Goal: Task Accomplishment & Management: Manage account settings

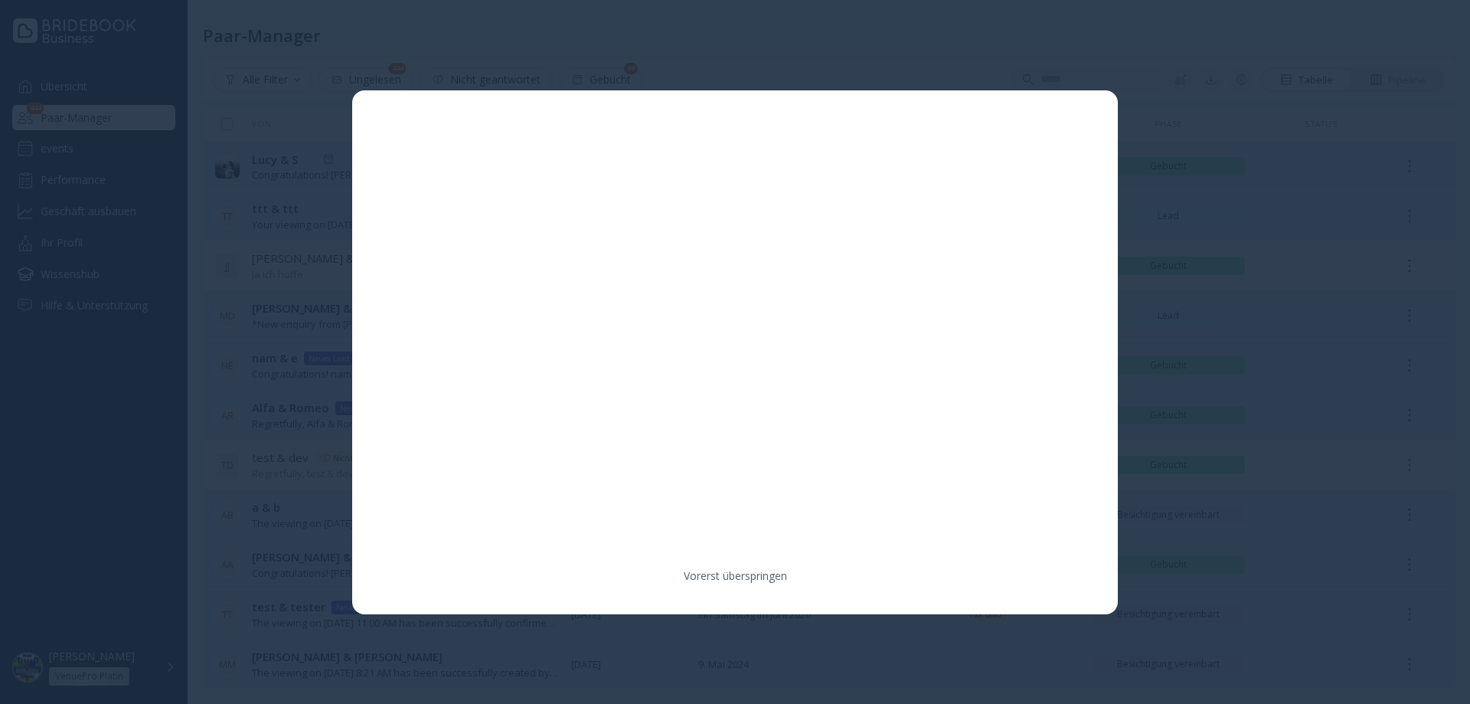
click at [1290, 232] on div at bounding box center [735, 352] width 1470 height 704
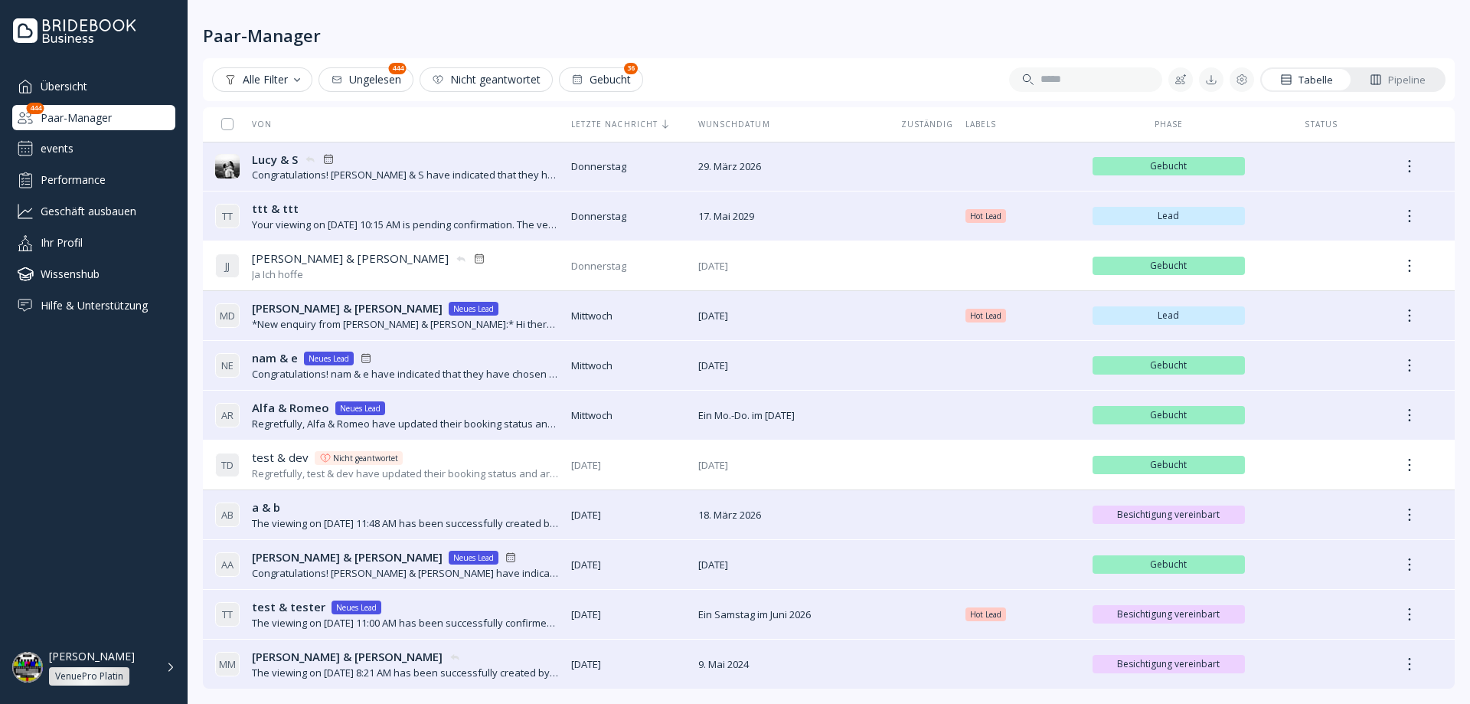
click at [90, 154] on div "events" at bounding box center [93, 148] width 163 height 25
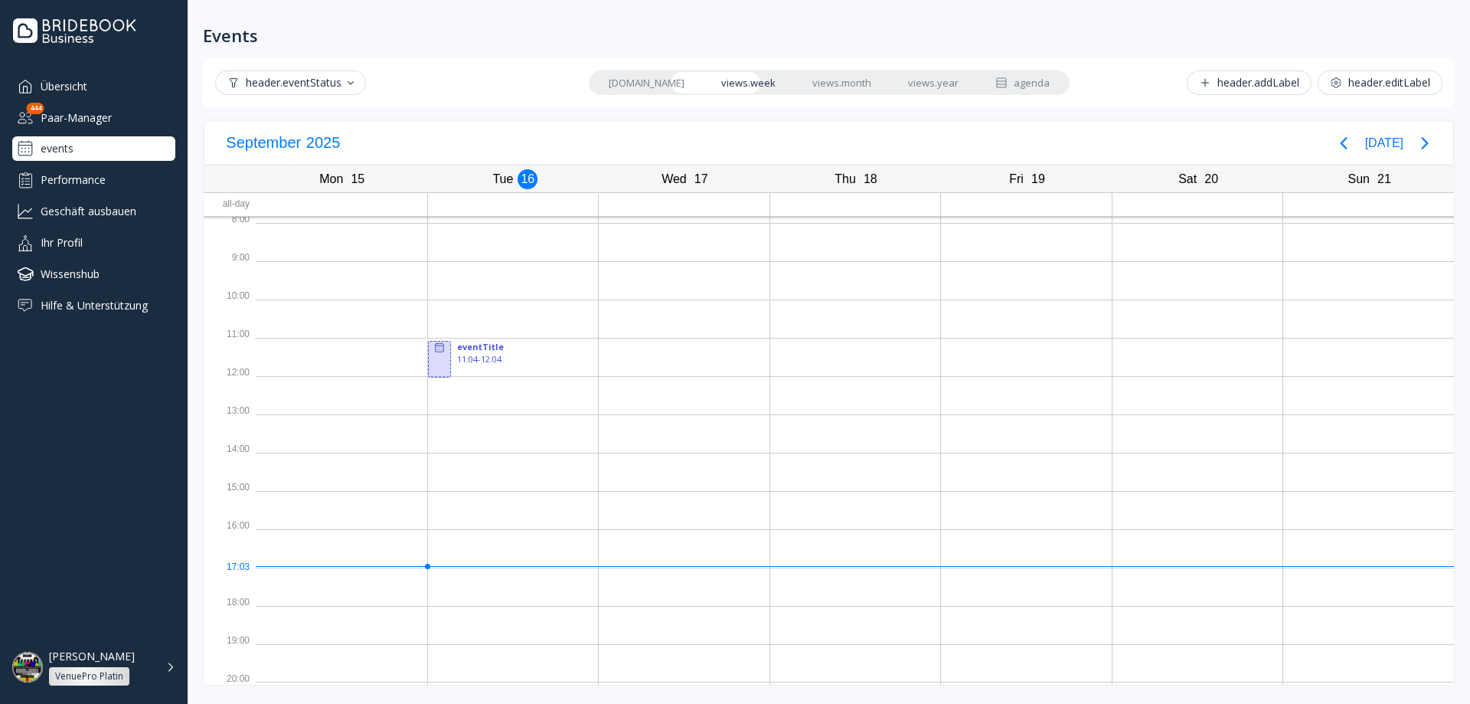
scroll to position [4, 0]
click at [443, 356] on div at bounding box center [439, 355] width 23 height 37
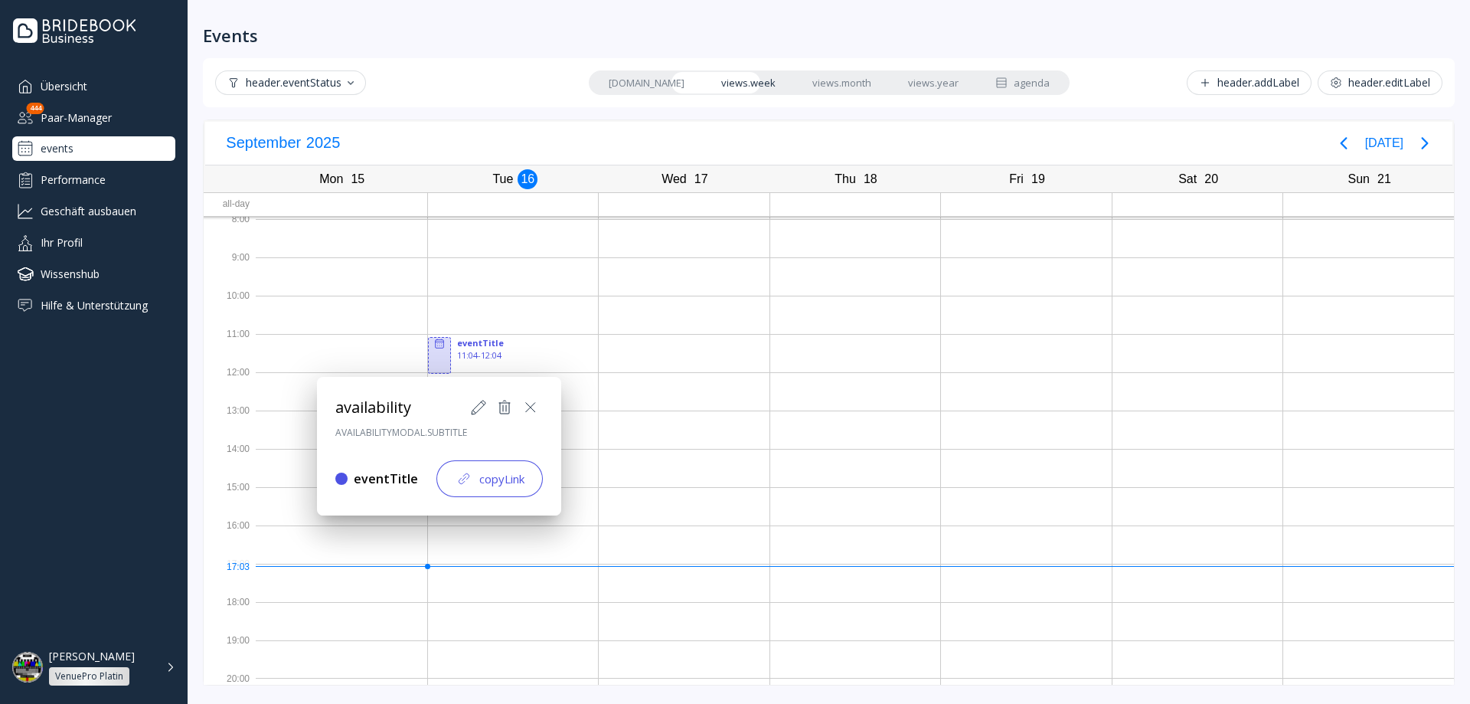
click at [662, 340] on div at bounding box center [734, 351] width 1715 height 949
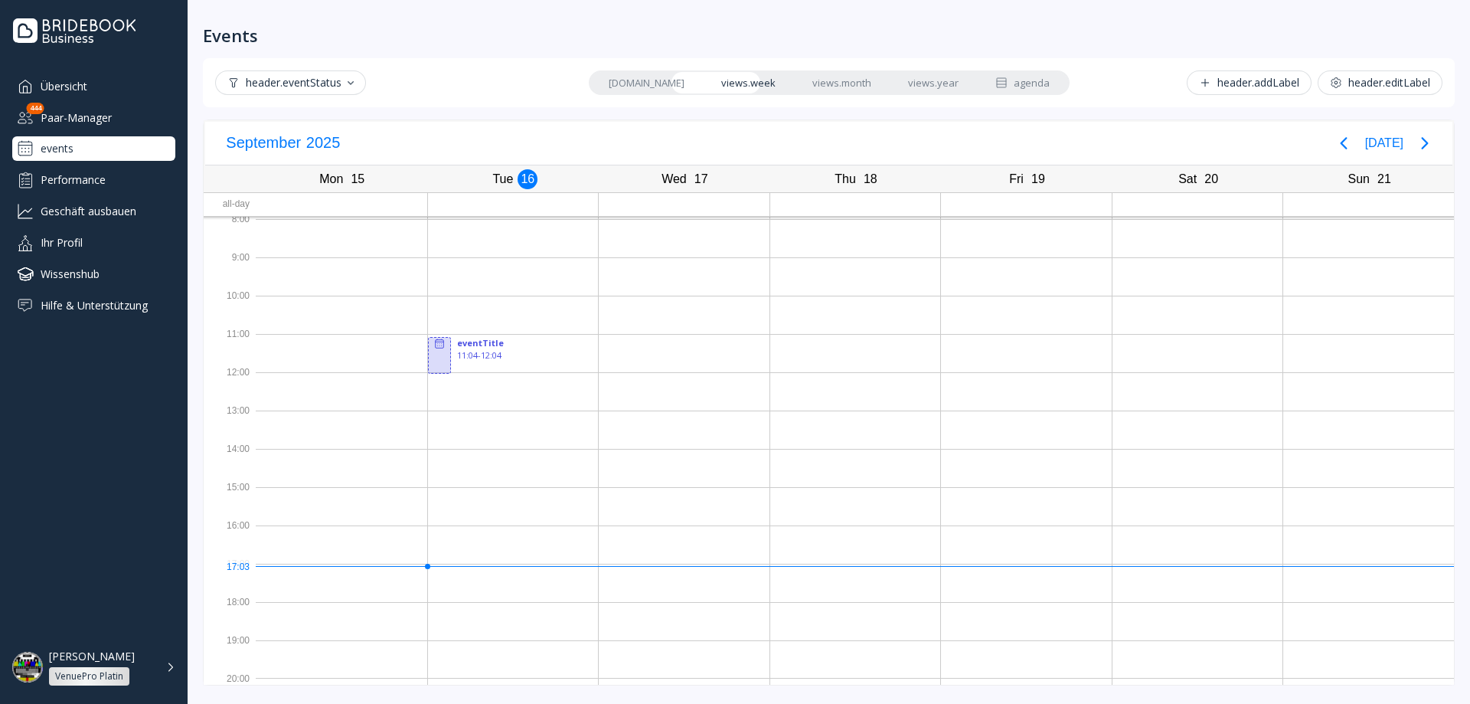
click at [809, 90] on link "views.month" at bounding box center [842, 82] width 96 height 21
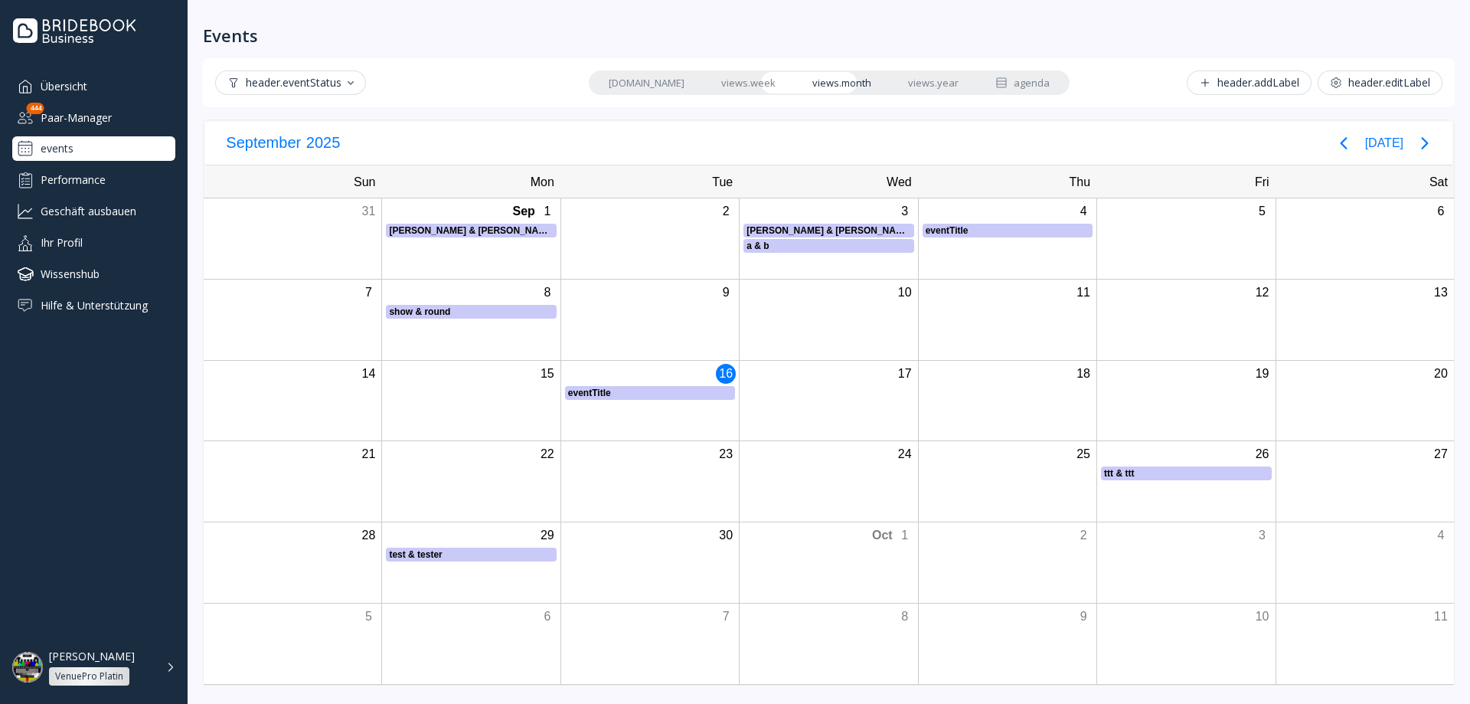
click at [726, 86] on link "views.week" at bounding box center [748, 82] width 91 height 21
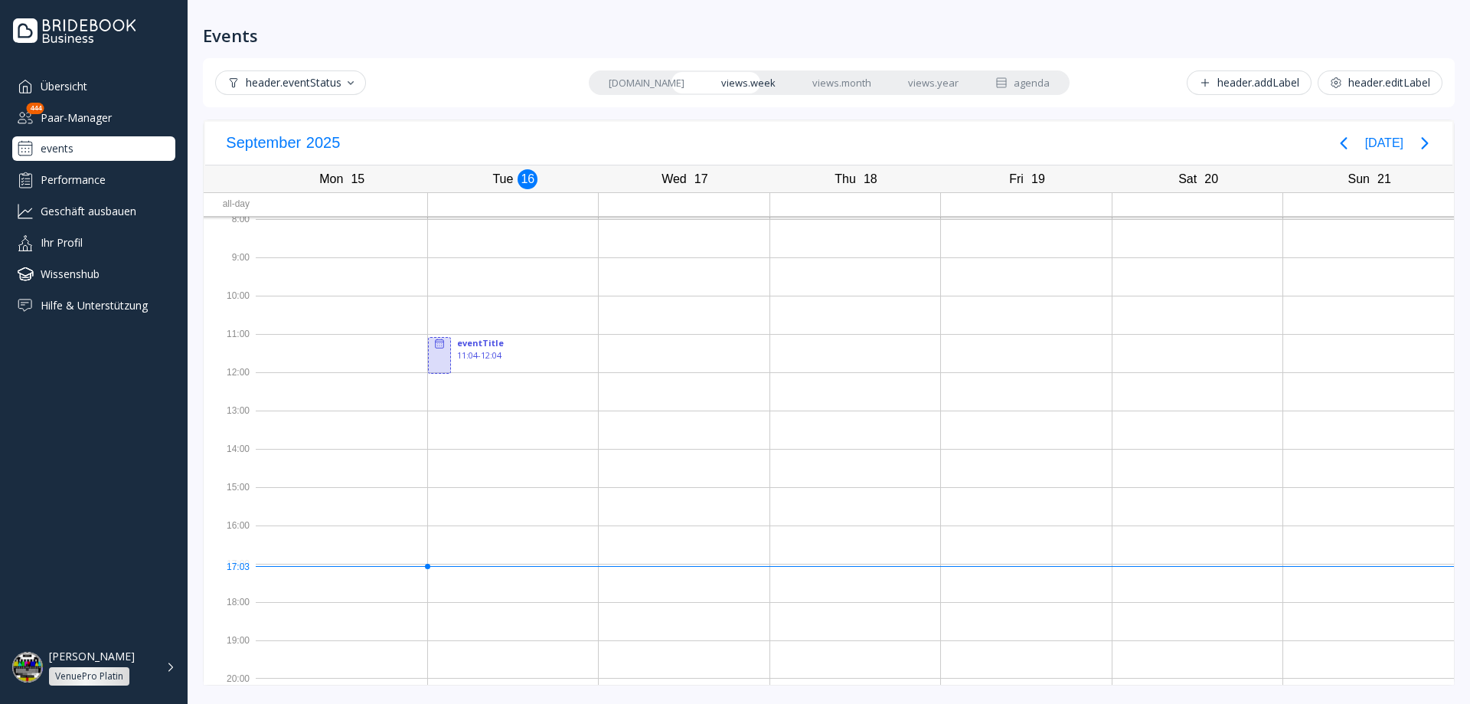
click at [1246, 80] on div "header.addLabel" at bounding box center [1249, 83] width 100 height 12
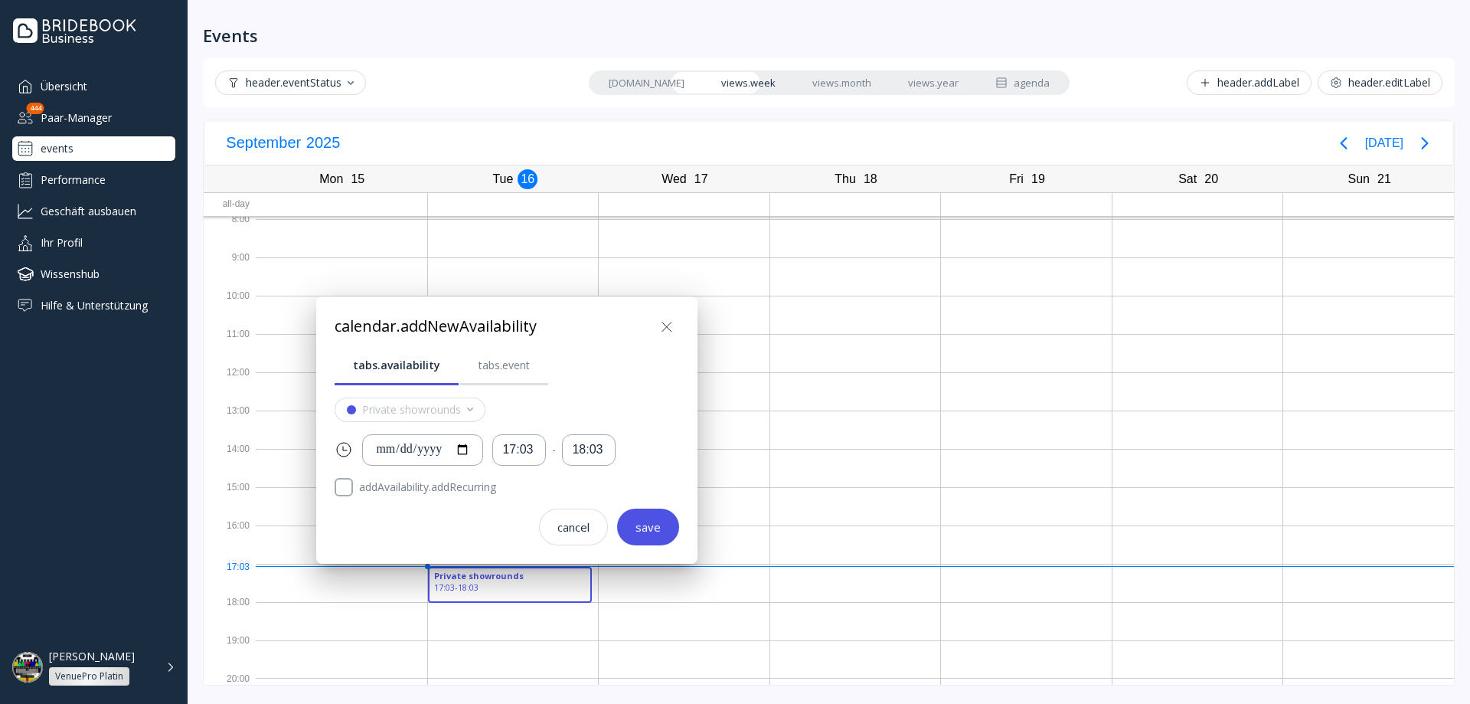
click at [426, 482] on label "addAvailability.addRecurring" at bounding box center [516, 487] width 326 height 18
click at [470, 448] on input "**********" at bounding box center [422, 450] width 95 height 18
type input "**********"
click at [536, 453] on div "17:03" at bounding box center [519, 450] width 34 height 18
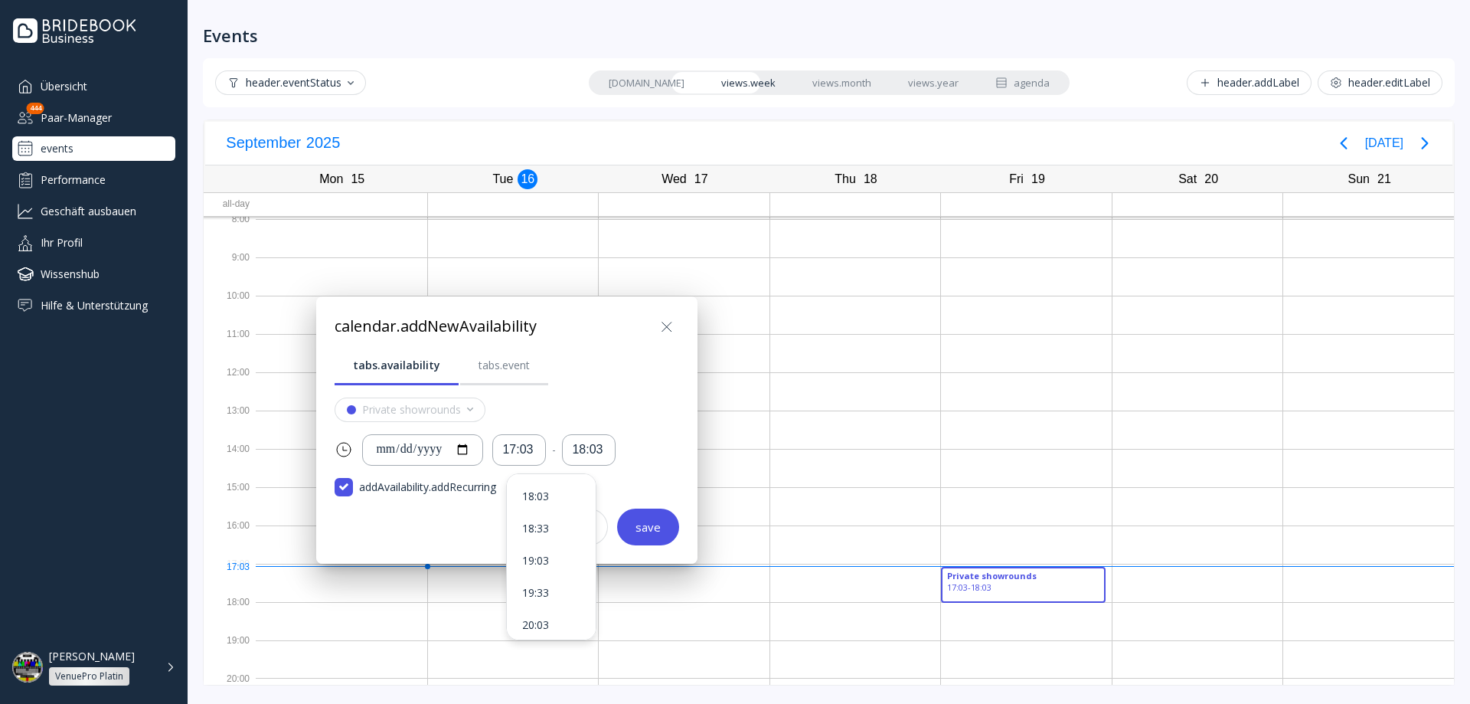
click at [695, 427] on div "**********" at bounding box center [506, 429] width 381 height 267
click at [654, 521] on div "save" at bounding box center [648, 527] width 25 height 12
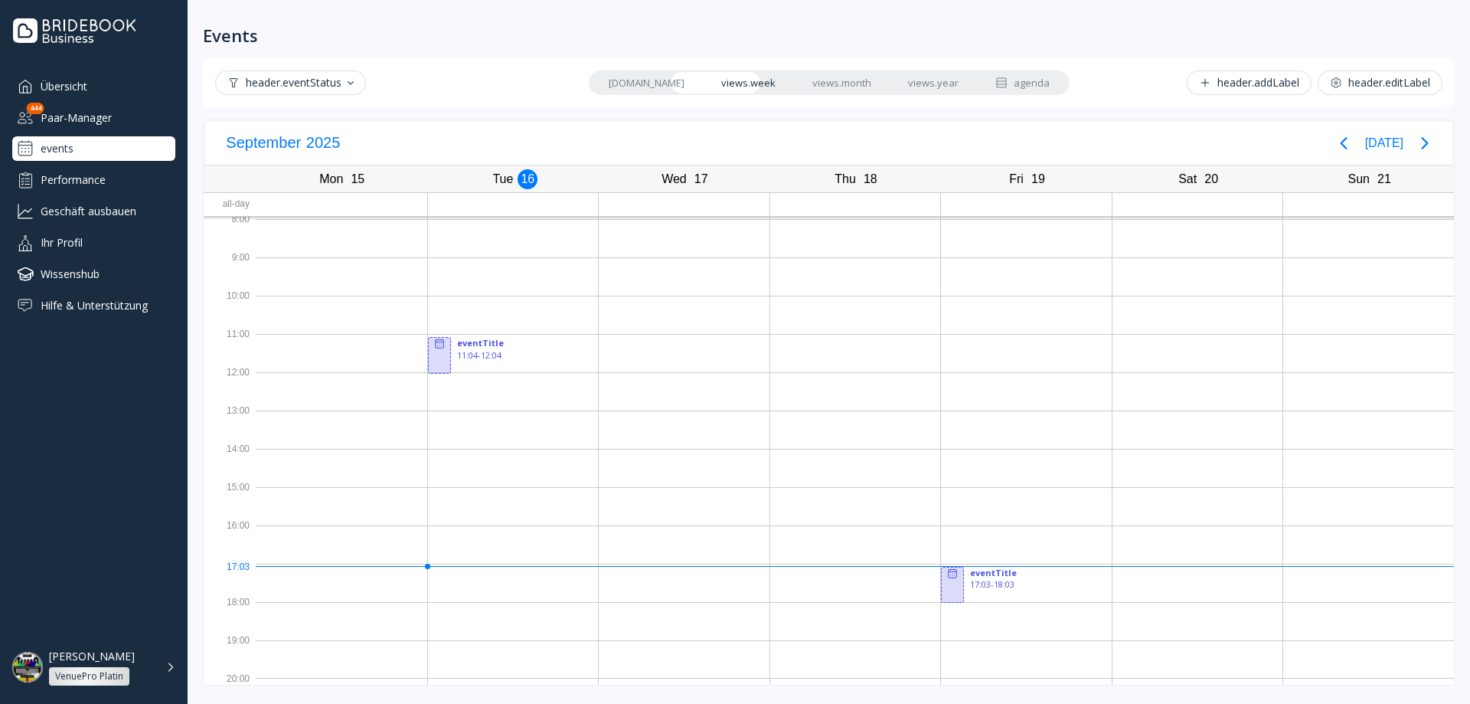
click at [168, 661] on div "[PERSON_NAME] VenuePro Platin" at bounding box center [112, 667] width 126 height 36
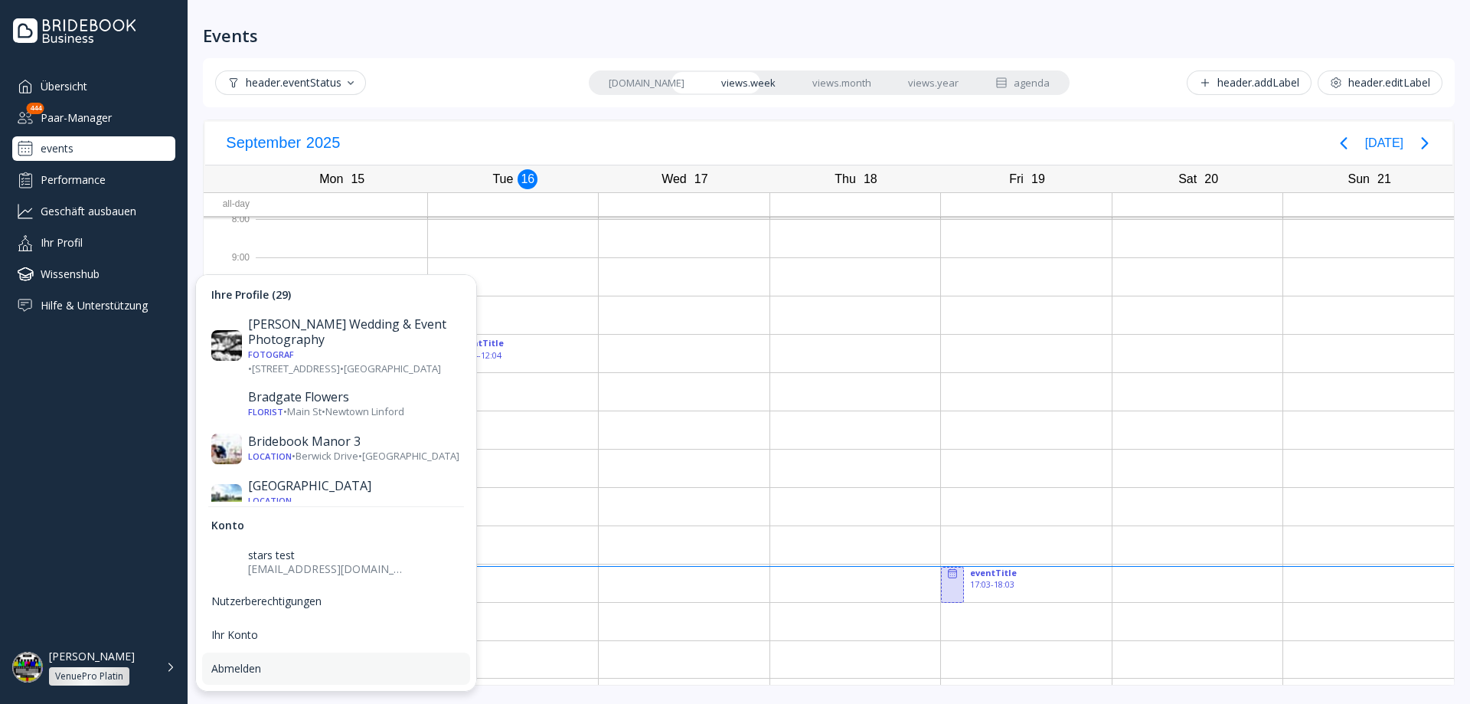
click at [275, 665] on div "Abmelden" at bounding box center [336, 669] width 250 height 14
